Goal: Task Accomplishment & Management: Manage account settings

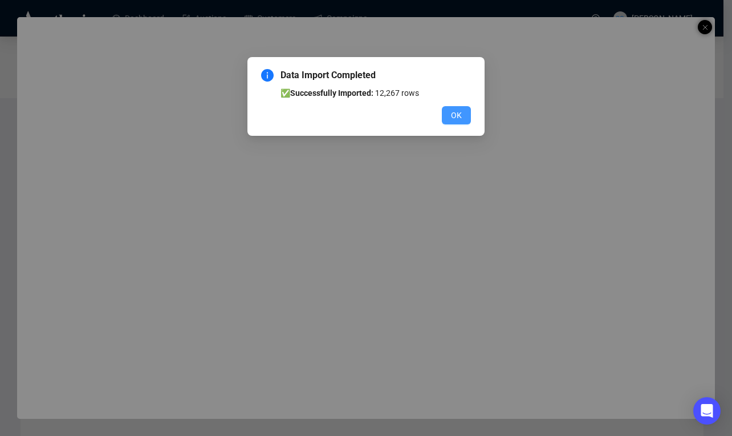
click at [453, 109] on span "OK" at bounding box center [456, 115] width 11 height 13
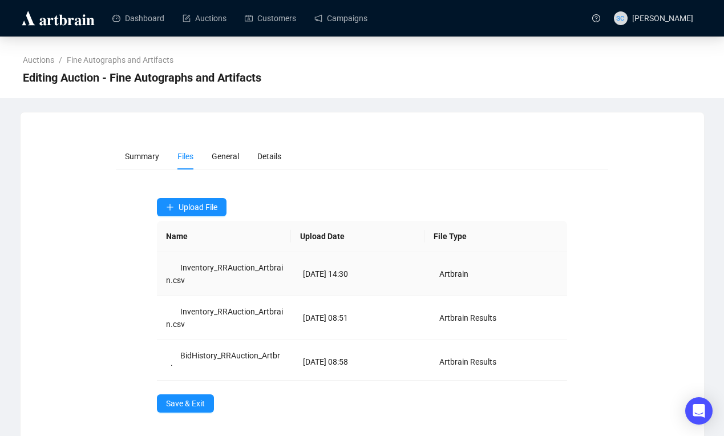
scroll to position [8, 0]
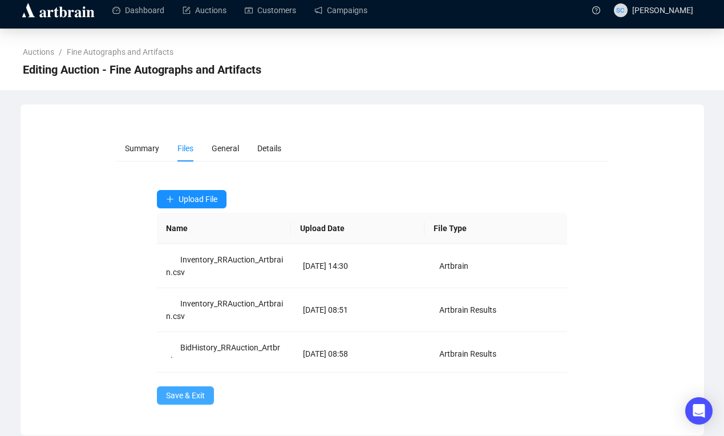
click at [177, 395] on span "Save & Exit" at bounding box center [185, 395] width 39 height 13
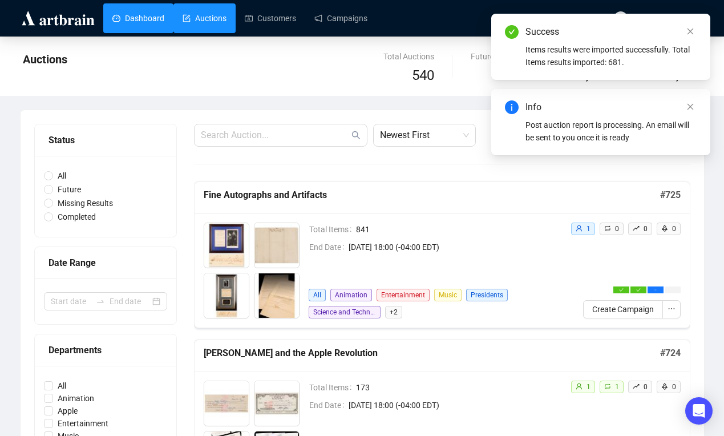
click at [145, 14] on link "Dashboard" at bounding box center [138, 18] width 52 height 30
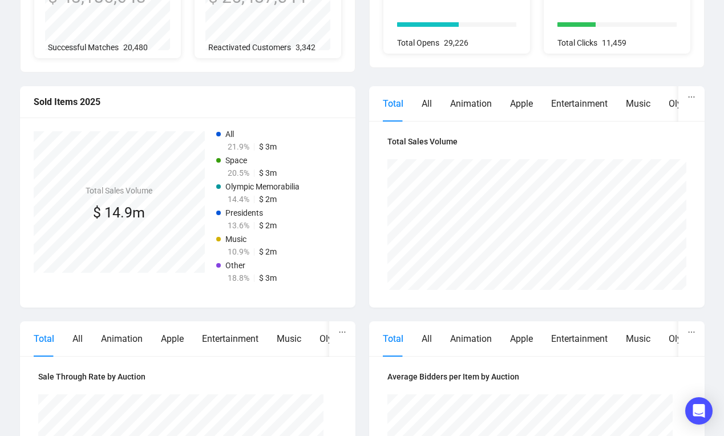
scroll to position [211, 0]
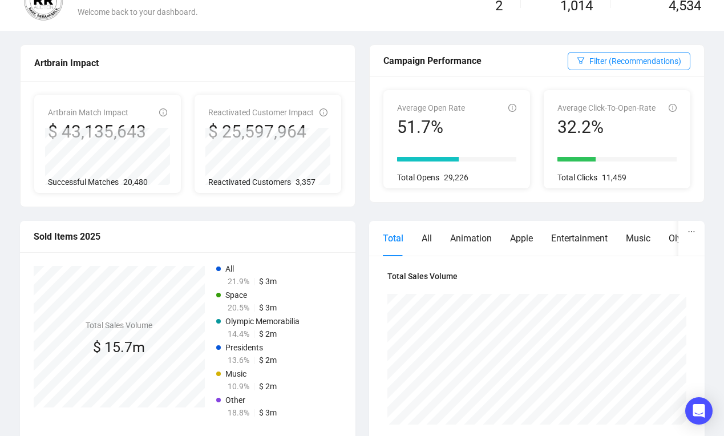
scroll to position [91, 0]
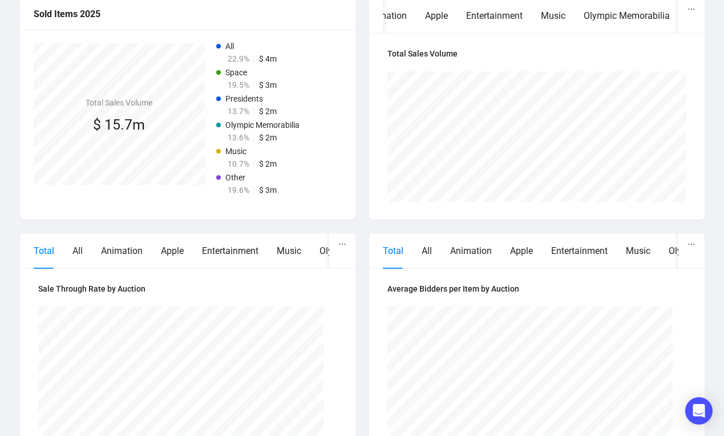
scroll to position [331, 0]
